Goal: Transaction & Acquisition: Purchase product/service

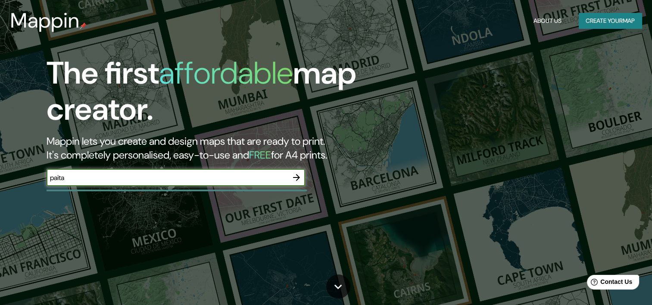
type input "paita"
click at [296, 178] on icon "button" at bounding box center [296, 177] width 10 height 10
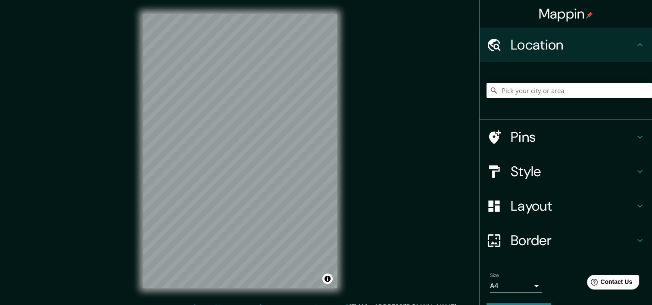
scroll to position [11, 0]
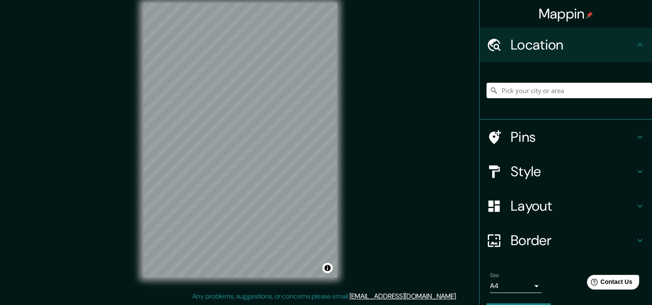
drag, startPoint x: 337, startPoint y: 224, endPoint x: 382, endPoint y: 96, distance: 135.3
click at [382, 96] on div "Mappin Location Pins Style Layout Border Choose a border. Hint : you can make l…" at bounding box center [326, 147] width 652 height 316
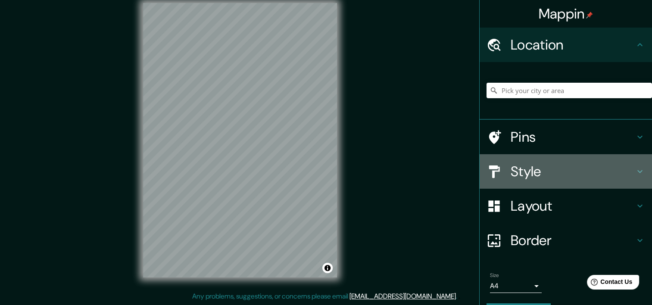
click at [541, 167] on h4 "Style" at bounding box center [572, 171] width 124 height 17
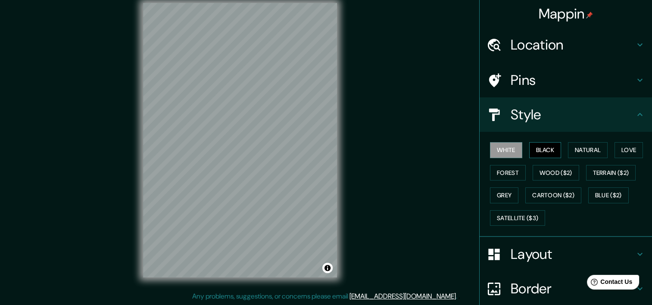
click at [529, 145] on button "Black" at bounding box center [545, 150] width 32 height 16
click at [581, 149] on button "Natural" at bounding box center [588, 150] width 40 height 16
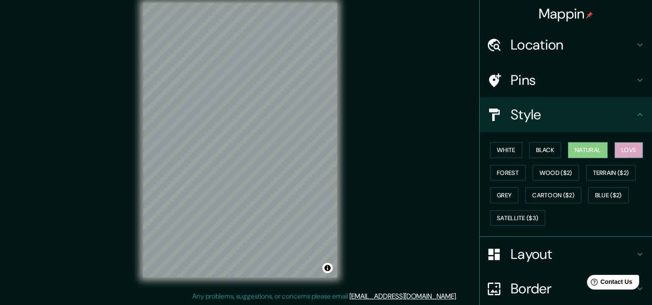
click at [619, 147] on button "Love" at bounding box center [628, 150] width 28 height 16
click at [506, 174] on button "Forest" at bounding box center [508, 173] width 36 height 16
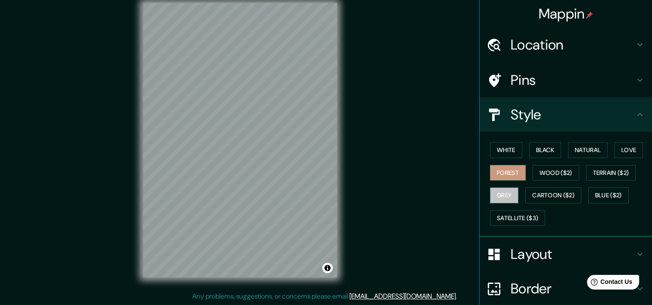
click at [493, 193] on button "Grey" at bounding box center [504, 195] width 28 height 16
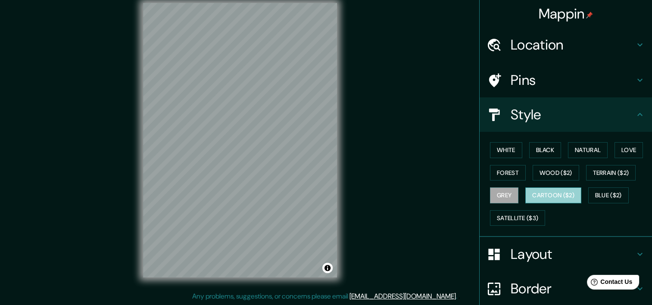
click at [548, 199] on button "Cartoon ($2)" at bounding box center [553, 195] width 56 height 16
click at [503, 192] on button "Grey" at bounding box center [504, 195] width 28 height 16
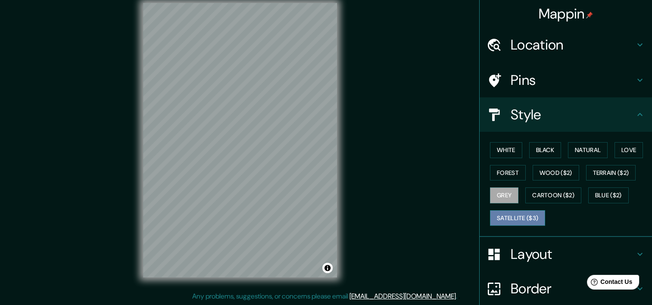
click at [524, 223] on button "Satellite ($3)" at bounding box center [517, 218] width 55 height 16
click at [493, 196] on button "Grey" at bounding box center [504, 195] width 28 height 16
click at [534, 150] on button "Black" at bounding box center [545, 150] width 32 height 16
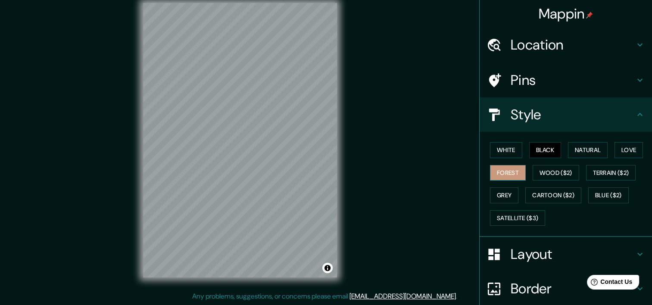
click at [504, 175] on button "Forest" at bounding box center [508, 173] width 36 height 16
click at [500, 188] on button "Grey" at bounding box center [504, 195] width 28 height 16
drag, startPoint x: 344, startPoint y: 177, endPoint x: 512, endPoint y: 281, distance: 196.8
click at [512, 281] on h4 "Border" at bounding box center [572, 288] width 124 height 17
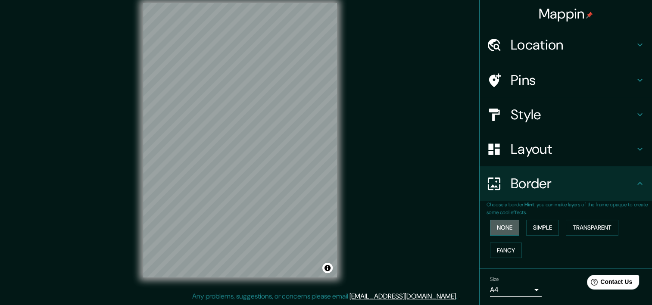
click at [500, 227] on button "None" at bounding box center [504, 228] width 29 height 16
click at [533, 228] on button "Simple" at bounding box center [542, 228] width 33 height 16
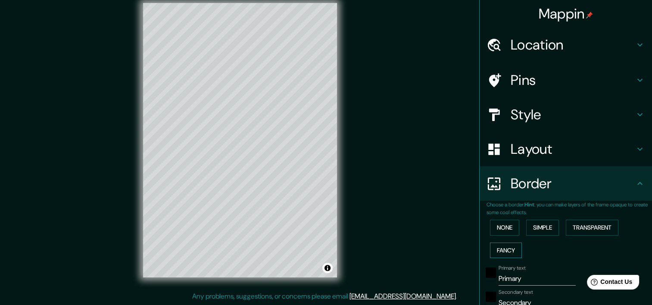
click at [500, 248] on button "Fancy" at bounding box center [506, 250] width 32 height 16
click at [500, 225] on button "None" at bounding box center [504, 228] width 29 height 16
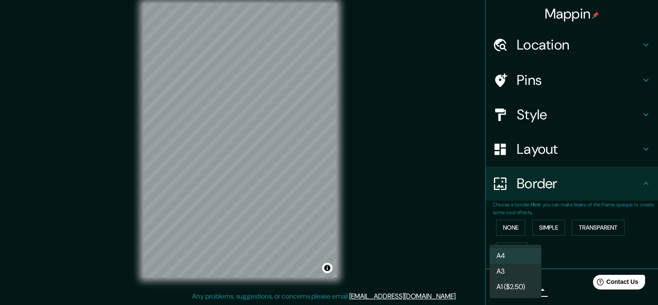
click at [522, 287] on body "Mappin Location Pins Style Layout Border Choose a border. Hint : you can make l…" at bounding box center [329, 141] width 658 height 305
click at [524, 275] on li "A3" at bounding box center [516, 272] width 52 height 16
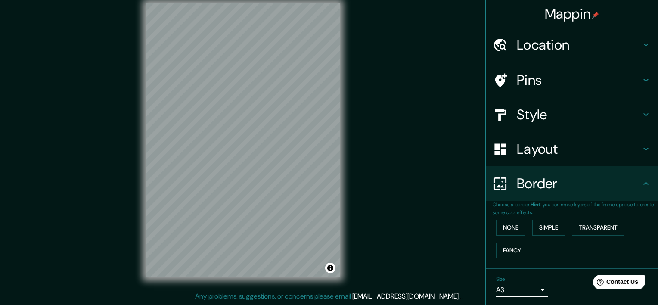
click at [525, 290] on body "Mappin Location Pins Style Layout Border Choose a border. Hint : you can make l…" at bounding box center [329, 141] width 658 height 305
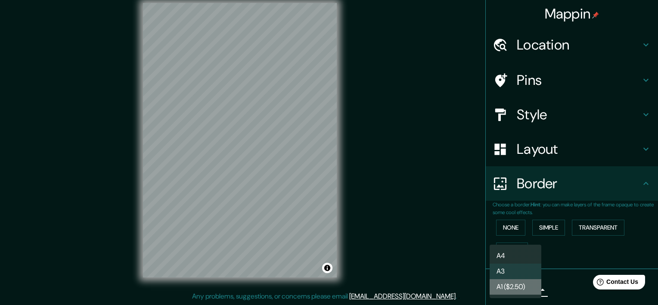
click at [504, 287] on li "A1 ($2.50)" at bounding box center [516, 287] width 52 height 16
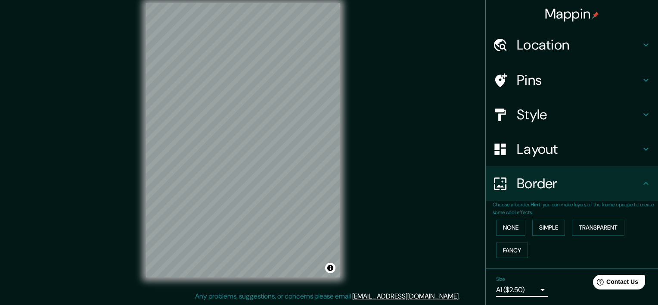
click at [509, 286] on body "Mappin Location Pins Style Layout Border Choose a border. Hint : you can make l…" at bounding box center [329, 141] width 658 height 305
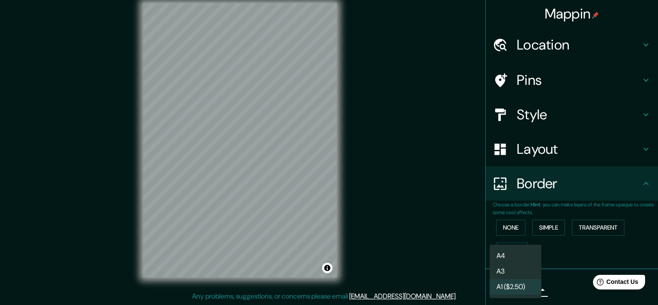
click at [506, 267] on li "A3" at bounding box center [516, 272] width 52 height 16
type input "a4"
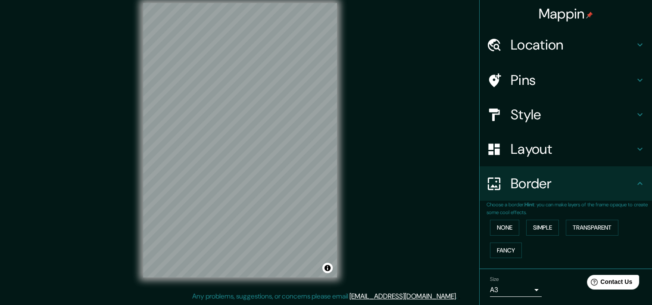
click at [390, 227] on div "Mappin Location Pins Style Layout Border Choose a border. Hint : you can make l…" at bounding box center [326, 147] width 652 height 316
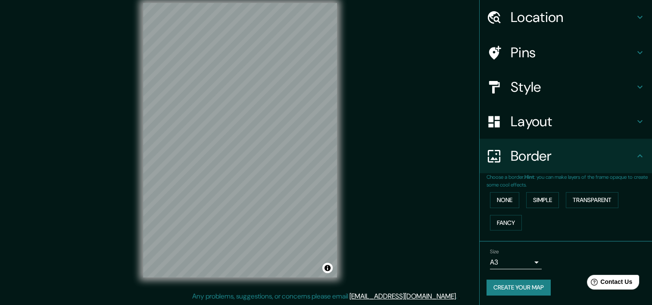
scroll to position [0, 0]
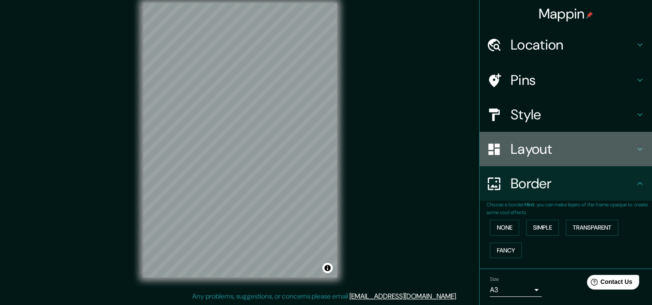
click at [634, 150] on icon at bounding box center [639, 149] width 10 height 10
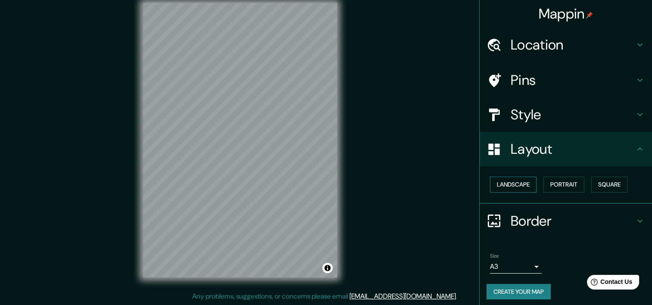
click at [507, 183] on button "Landscape" at bounding box center [513, 185] width 47 height 16
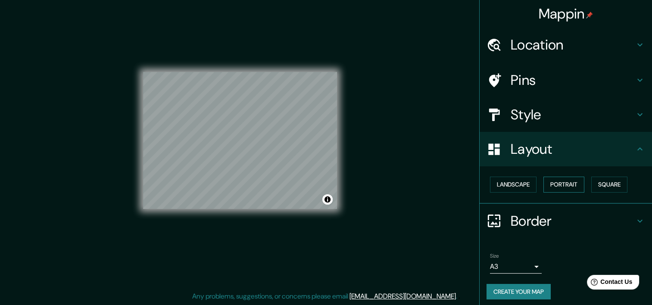
click at [567, 180] on button "Portrait" at bounding box center [563, 185] width 41 height 16
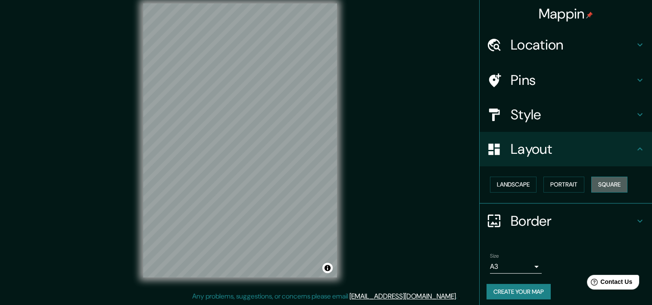
click at [605, 185] on button "Square" at bounding box center [609, 185] width 36 height 16
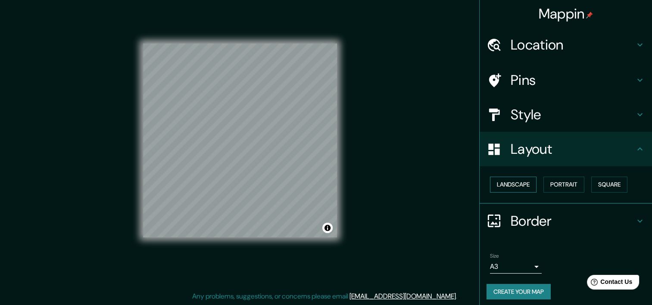
click at [513, 186] on button "Landscape" at bounding box center [513, 185] width 47 height 16
